Goal: Navigation & Orientation: Find specific page/section

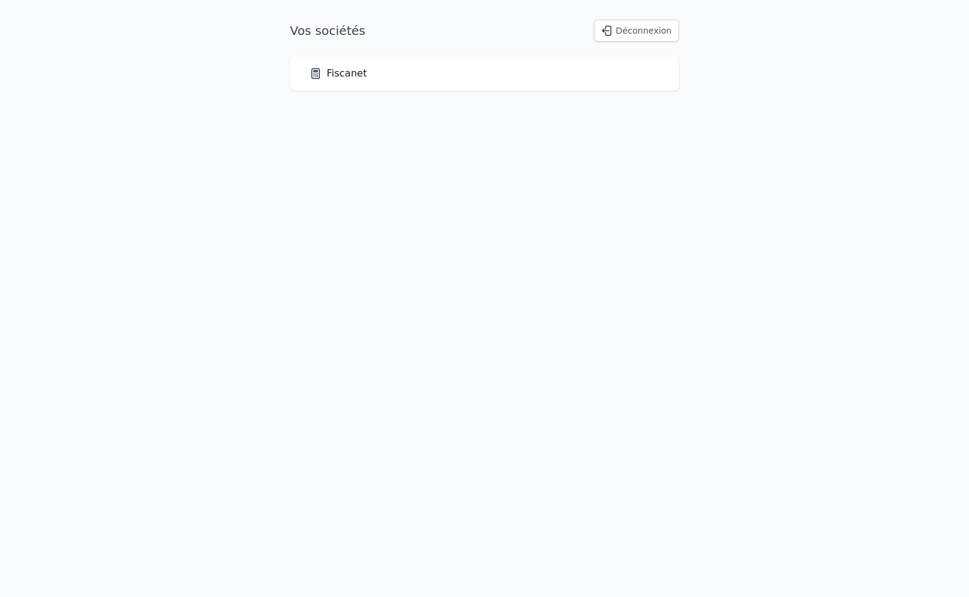
click at [333, 79] on link "Fiscanet" at bounding box center [339, 73] width 58 height 15
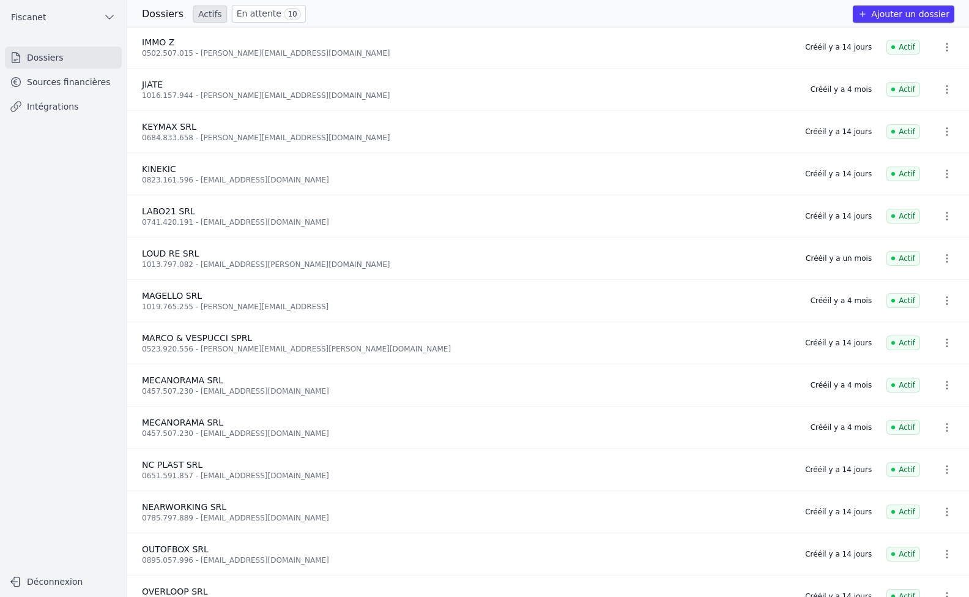
scroll to position [612, 0]
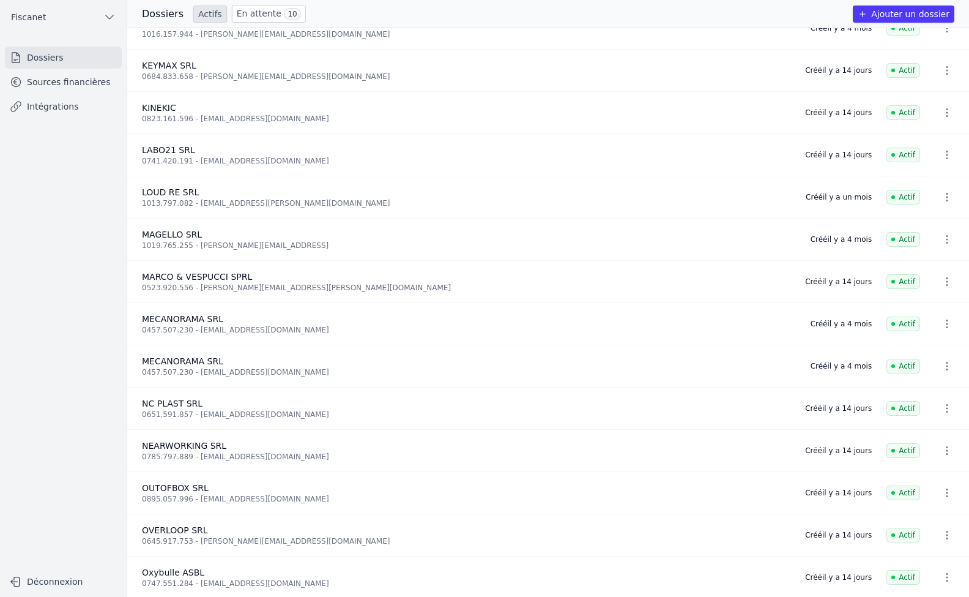
click at [207, 12] on link "Actifs" at bounding box center [210, 14] width 34 height 17
click at [70, 80] on link "Sources financières" at bounding box center [63, 82] width 117 height 22
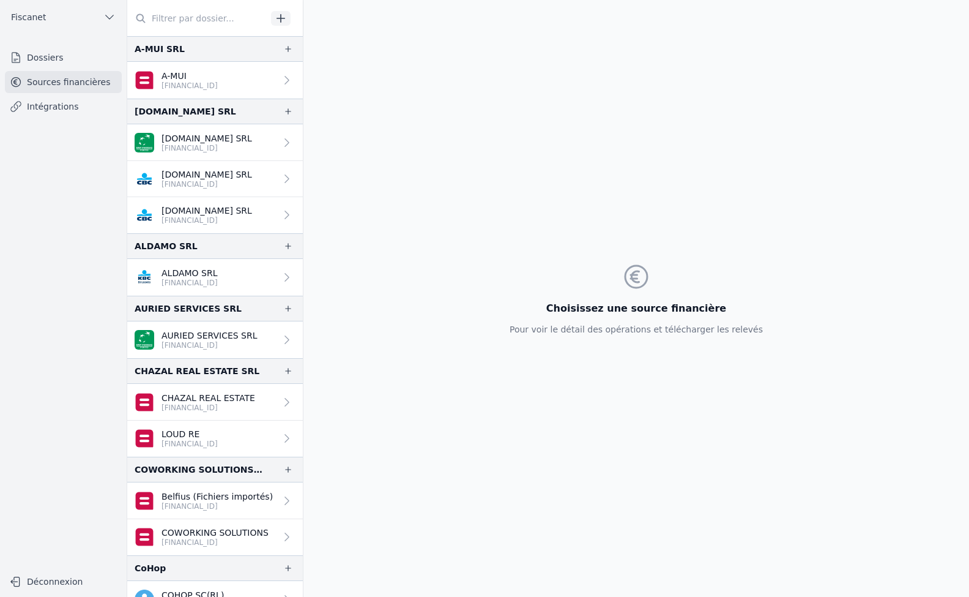
click at [62, 80] on link "Sources financières" at bounding box center [63, 82] width 117 height 22
click at [56, 58] on link "Dossiers" at bounding box center [63, 58] width 117 height 22
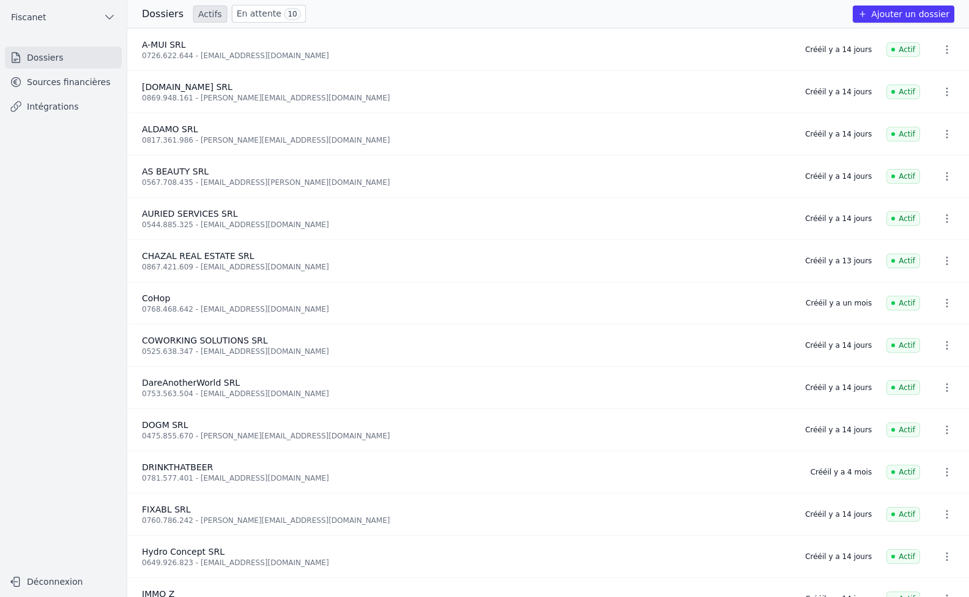
click at [258, 11] on link "En attente 10" at bounding box center [269, 14] width 74 height 18
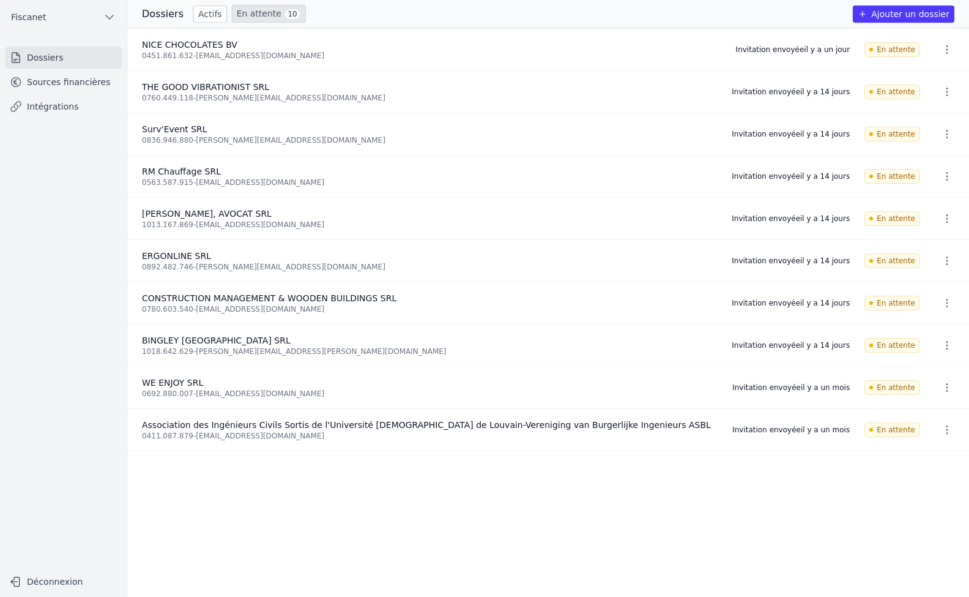
click at [73, 78] on link "Sources financières" at bounding box center [63, 82] width 117 height 22
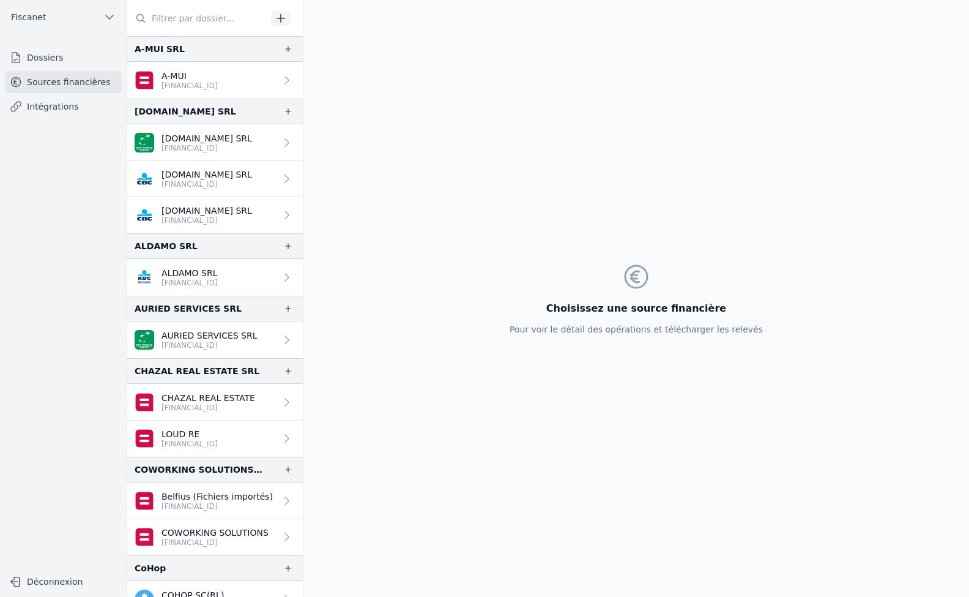
click at [67, 54] on link "Dossiers" at bounding box center [63, 58] width 117 height 22
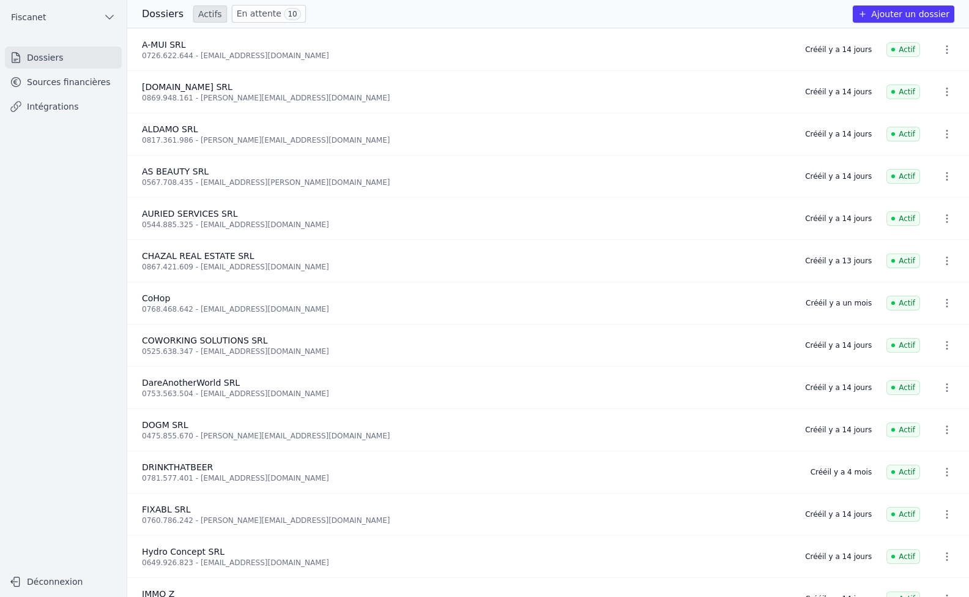
click at [69, 85] on link "Sources financières" at bounding box center [63, 82] width 117 height 22
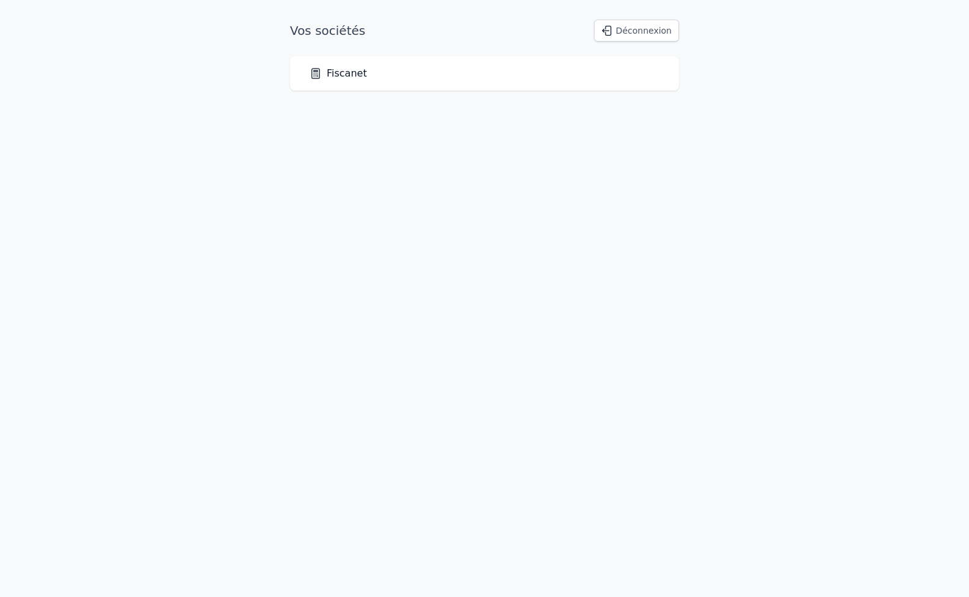
click at [343, 67] on link "Fiscanet" at bounding box center [339, 73] width 58 height 15
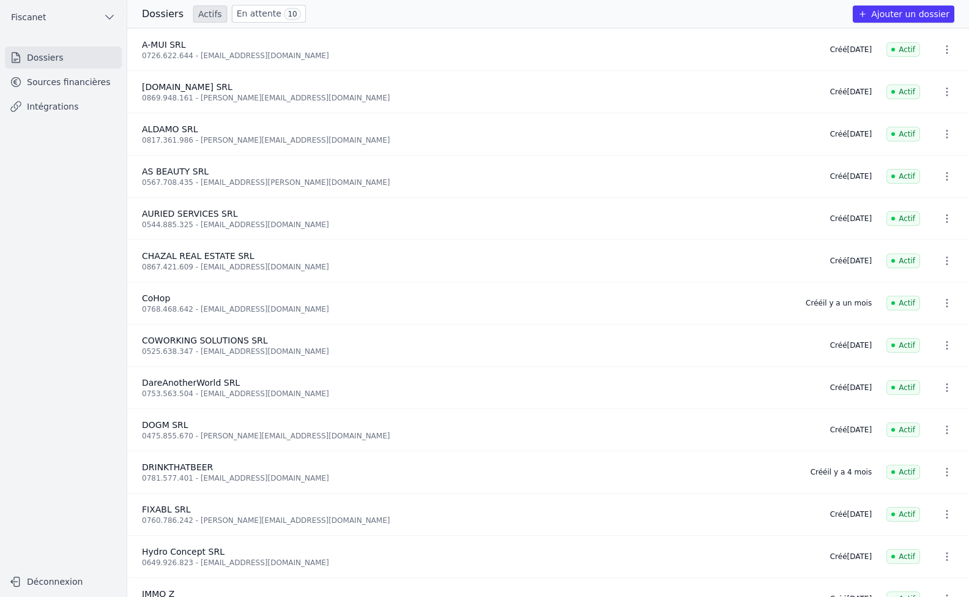
click at [50, 88] on link "Sources financières" at bounding box center [63, 82] width 117 height 22
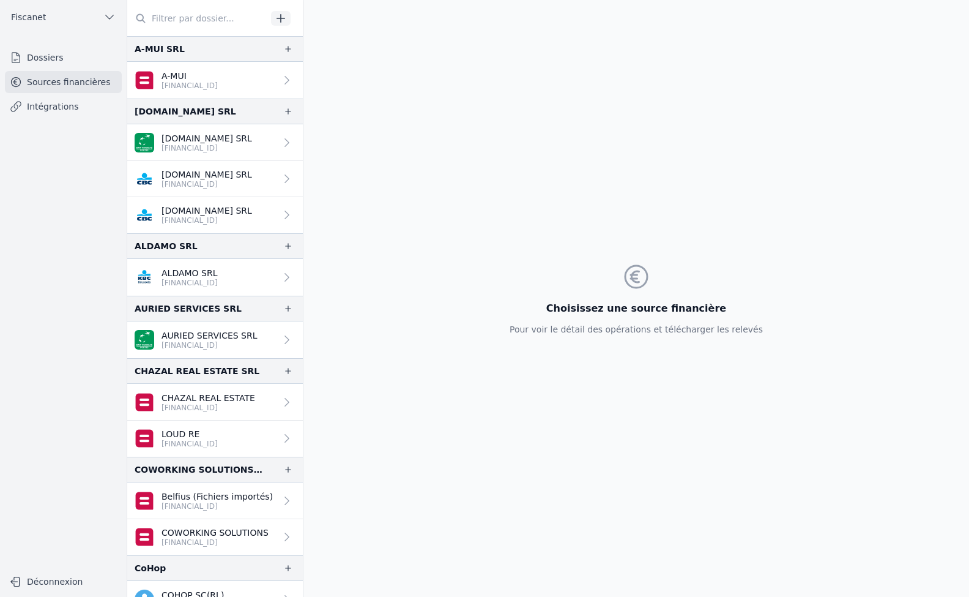
click at [282, 83] on icon at bounding box center [287, 80] width 12 height 12
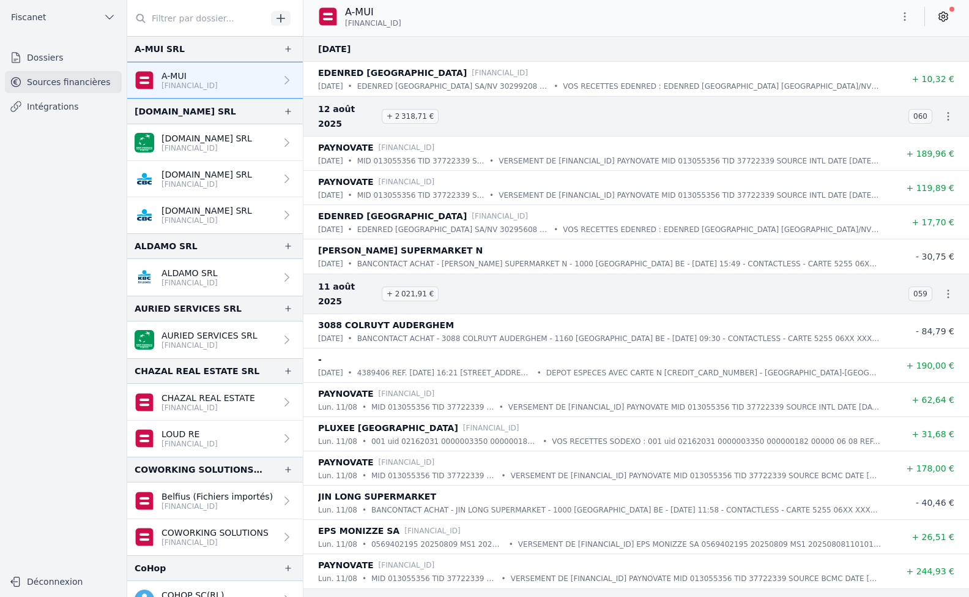
click at [939, 19] on icon at bounding box center [944, 16] width 12 height 12
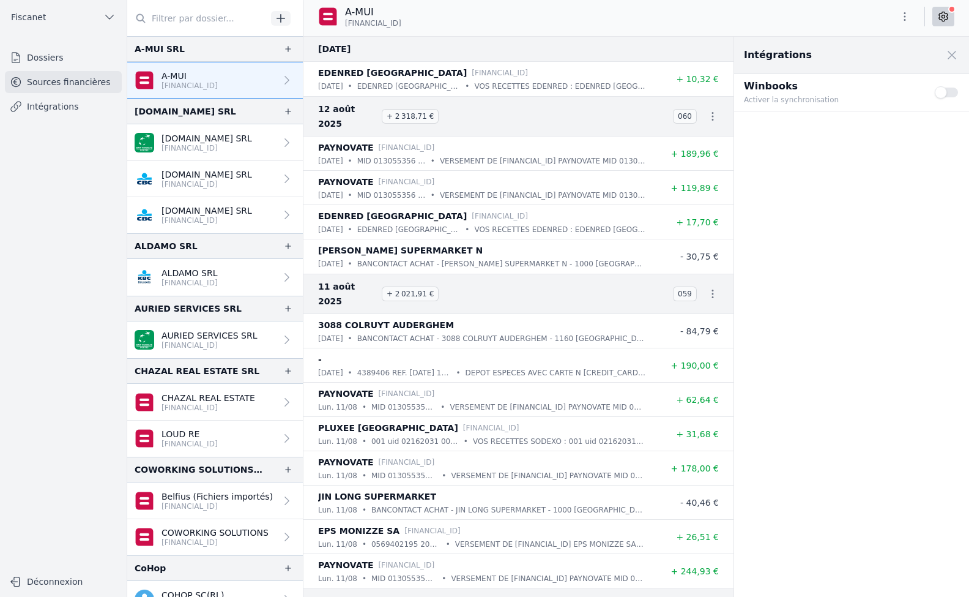
click at [956, 96] on button "Use setting" at bounding box center [947, 92] width 24 height 12
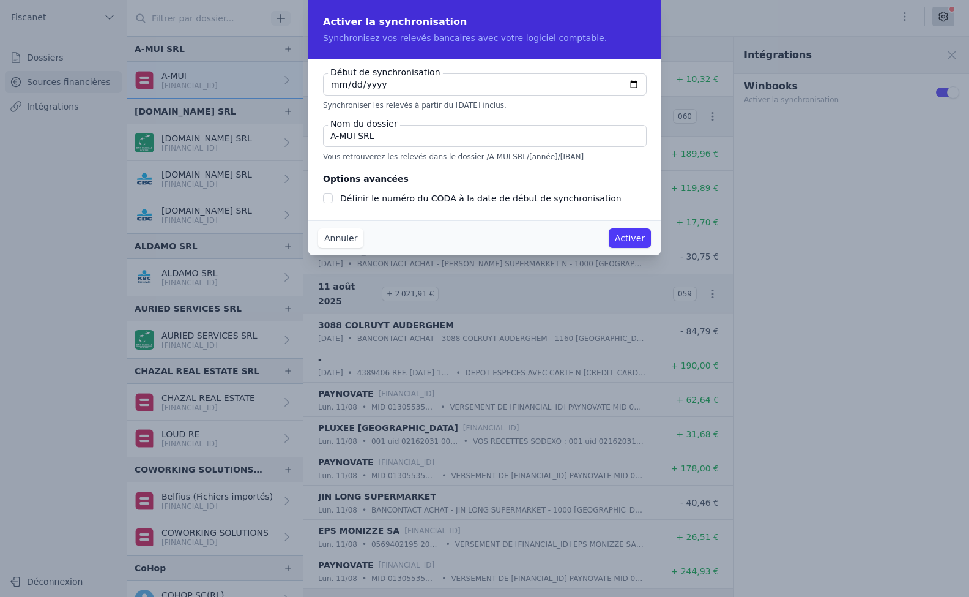
click at [346, 240] on button "Annuler" at bounding box center [340, 238] width 45 height 20
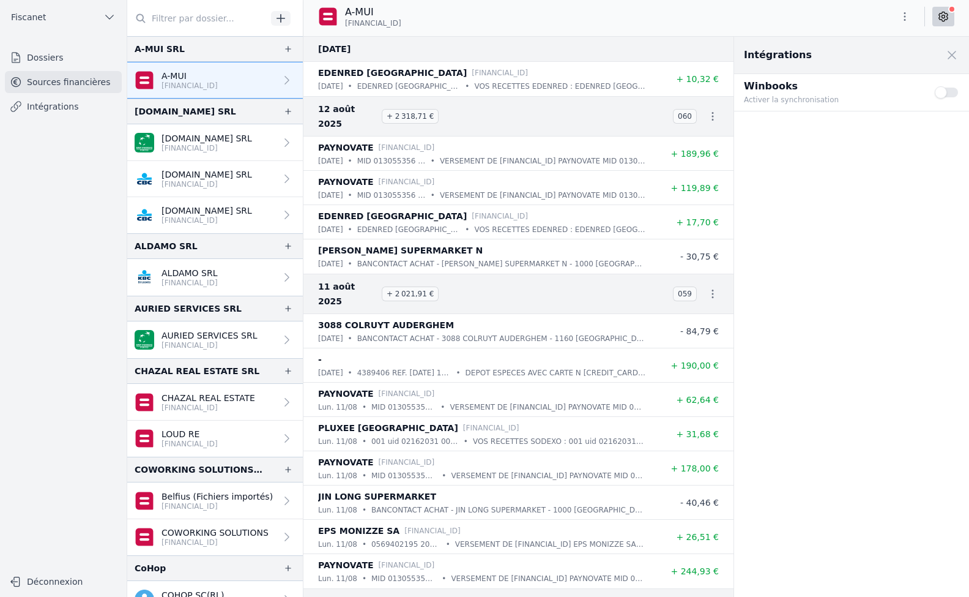
click at [182, 147] on p "[FINANCIAL_ID]" at bounding box center [207, 148] width 91 height 10
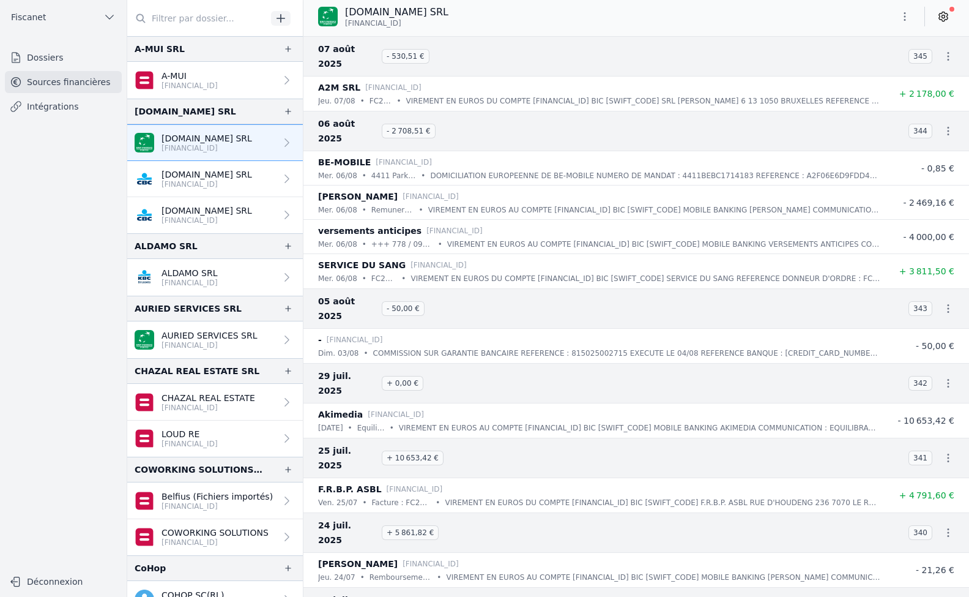
click at [196, 172] on p "[DOMAIN_NAME] SRL" at bounding box center [207, 174] width 91 height 12
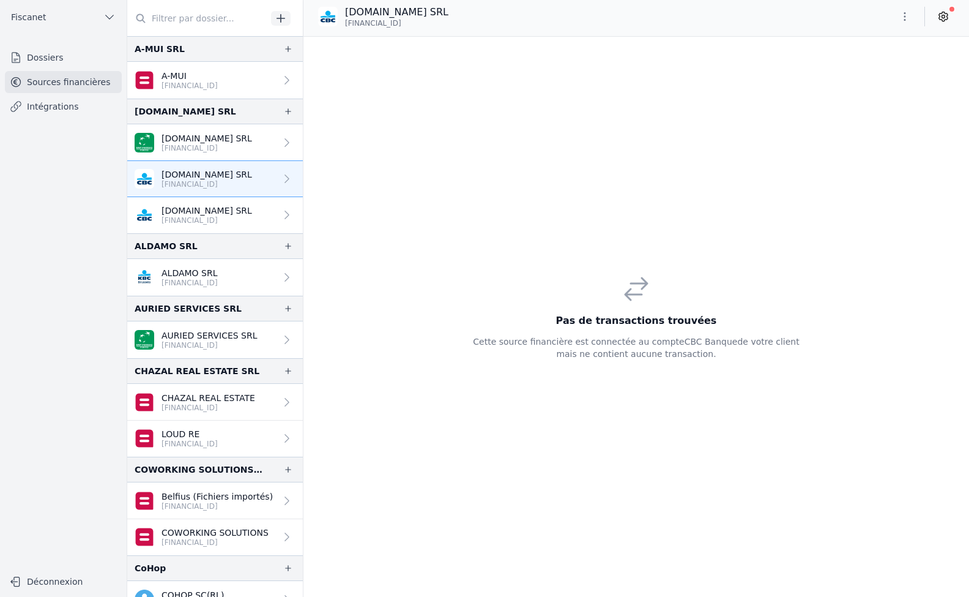
click at [40, 57] on link "Dossiers" at bounding box center [63, 58] width 117 height 22
